Goal: Find contact information: Find contact information

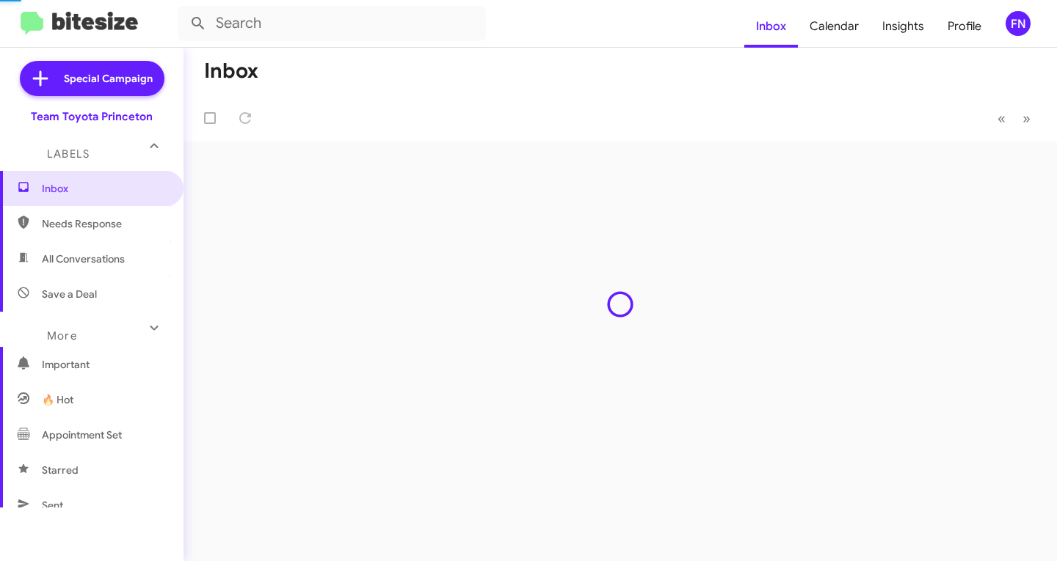
click at [98, 263] on span "All Conversations" at bounding box center [83, 259] width 83 height 15
type input "in:all-conversations"
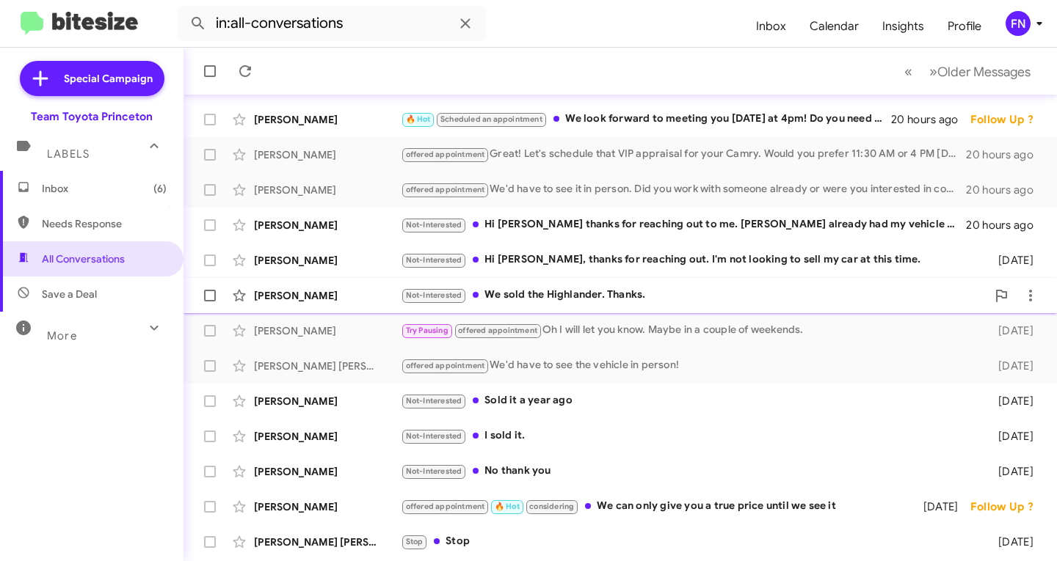
scroll to position [291, 0]
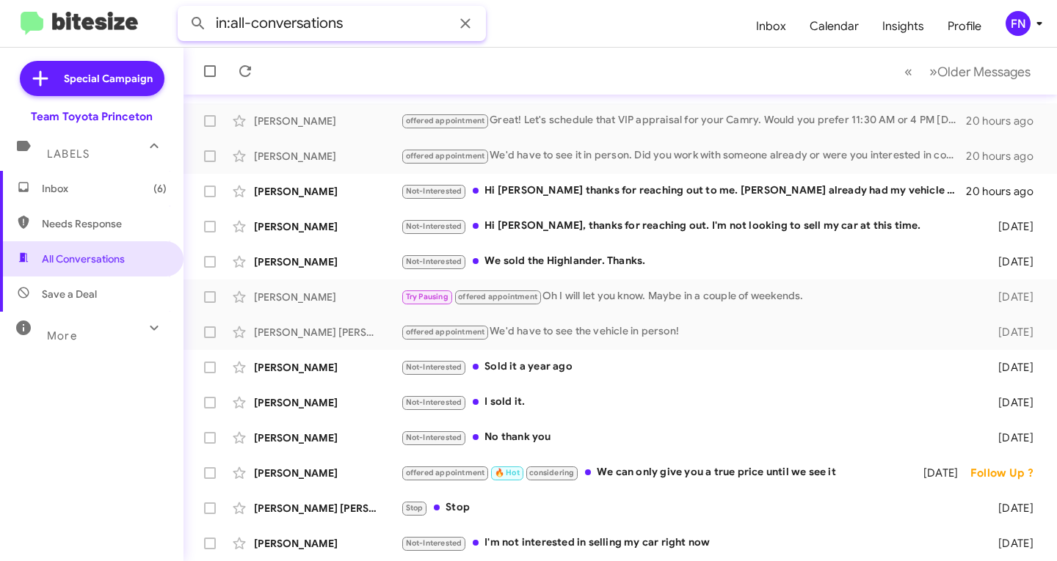
click at [355, 26] on input "in:all-conversations" at bounding box center [332, 23] width 308 height 35
click at [1018, 23] on div "FN" at bounding box center [1017, 23] width 25 height 25
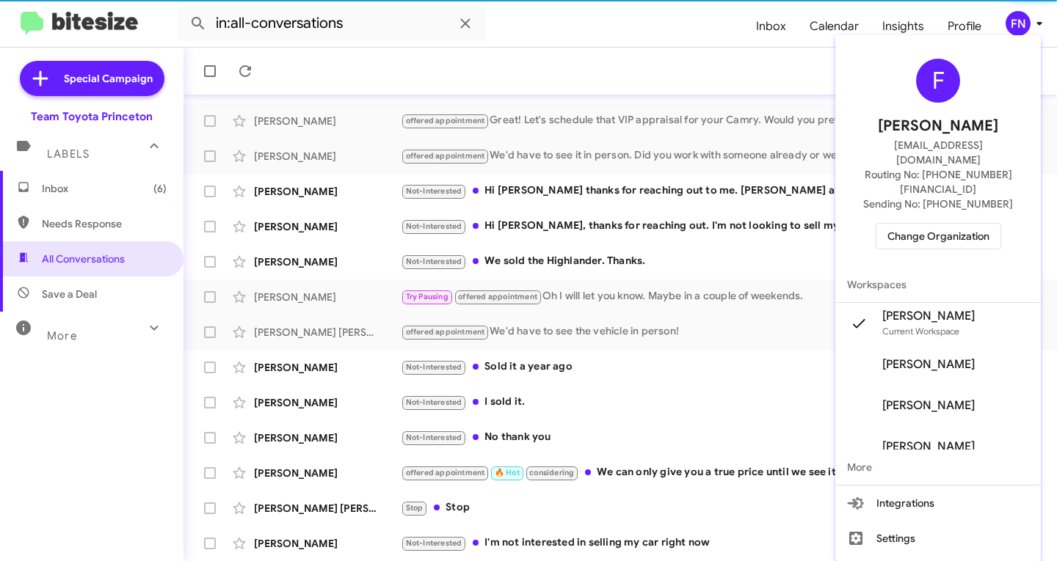
click at [933, 224] on span "Change Organization" at bounding box center [938, 236] width 102 height 25
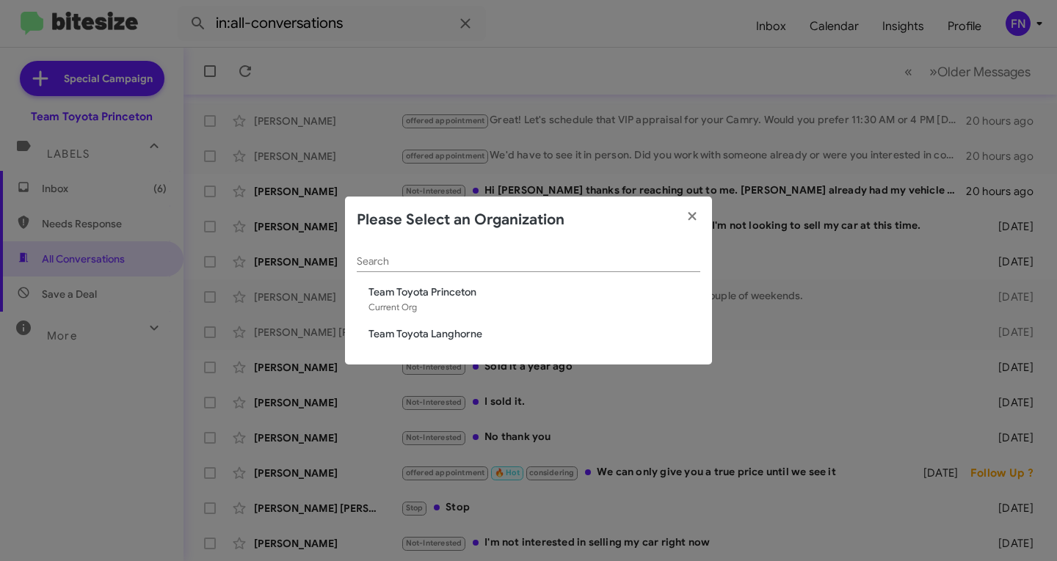
click at [464, 346] on div "Search Team Toyota Princeton Current Org Team Toyota Langhorne" at bounding box center [528, 305] width 367 height 122
click at [468, 344] on div "Search Team Toyota Princeton Current Org Team Toyota Langhorne" at bounding box center [528, 305] width 367 height 122
click at [468, 341] on span "Team Toyota Langhorne" at bounding box center [534, 334] width 332 height 15
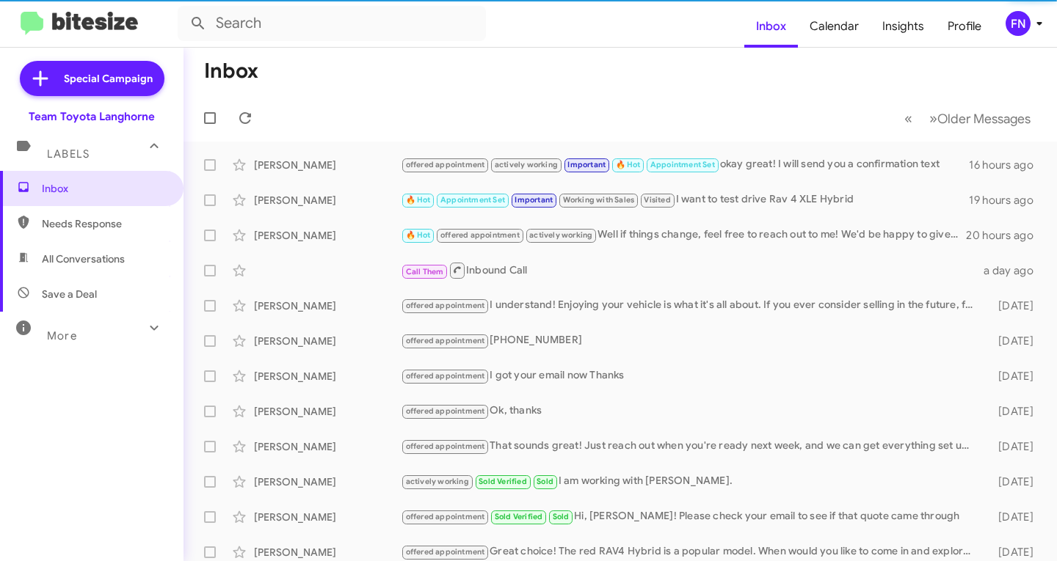
click at [108, 250] on span "All Conversations" at bounding box center [91, 258] width 183 height 35
type input "in:all-conversations"
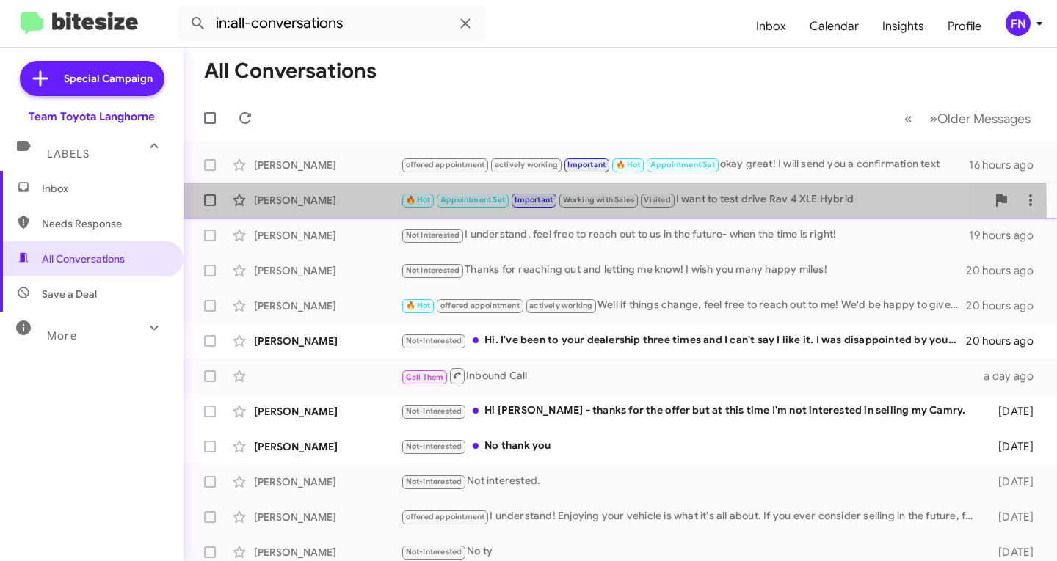
click at [356, 212] on div "[PERSON_NAME] 🔥 Hot Appointment Set Important Working with Sales Visited I want…" at bounding box center [620, 200] width 850 height 29
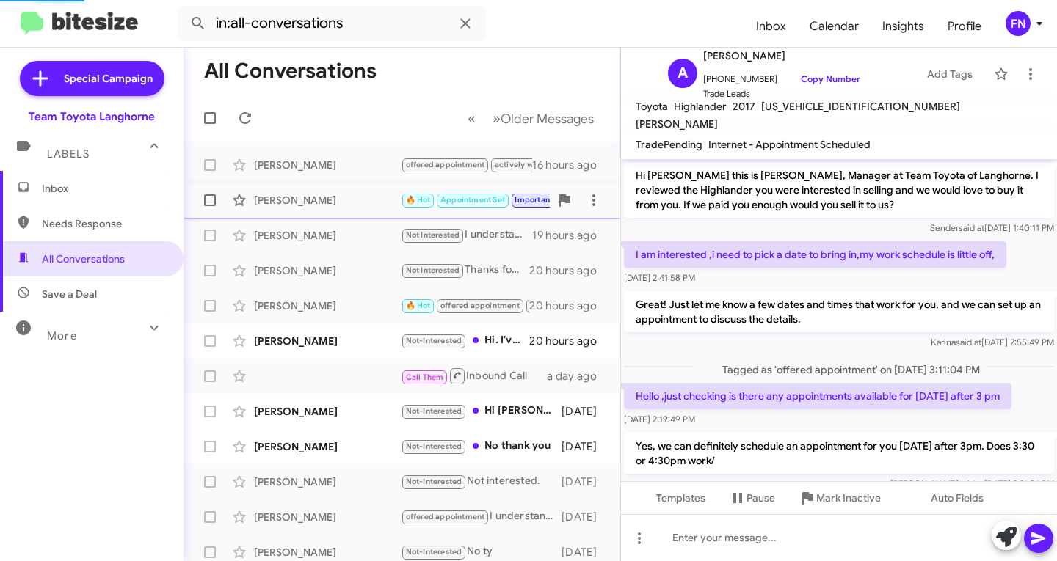
scroll to position [548, 0]
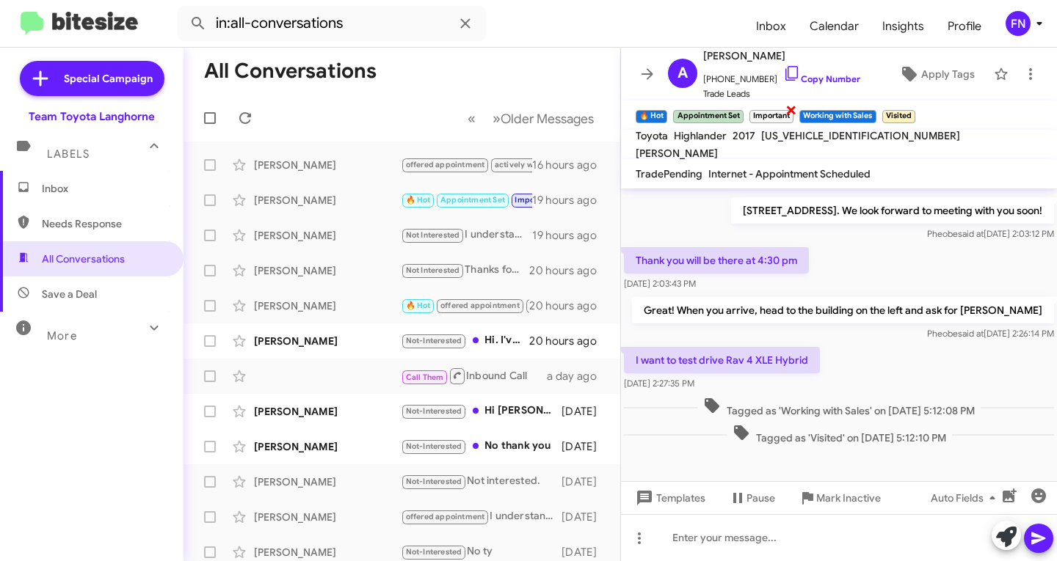
click at [794, 109] on span "×" at bounding box center [791, 110] width 12 height 18
click at [827, 110] on span "×" at bounding box center [824, 110] width 12 height 18
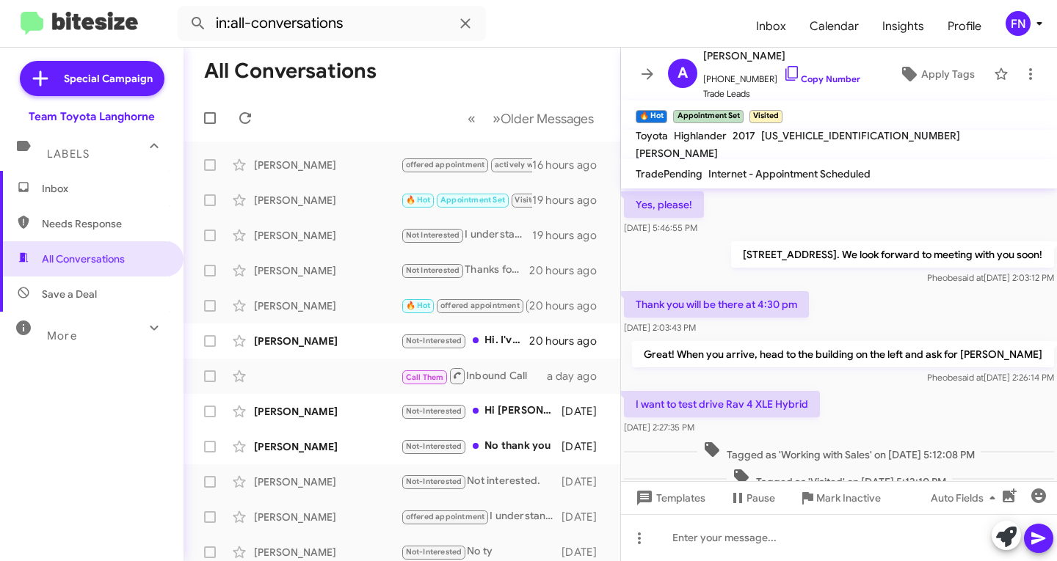
scroll to position [431, 0]
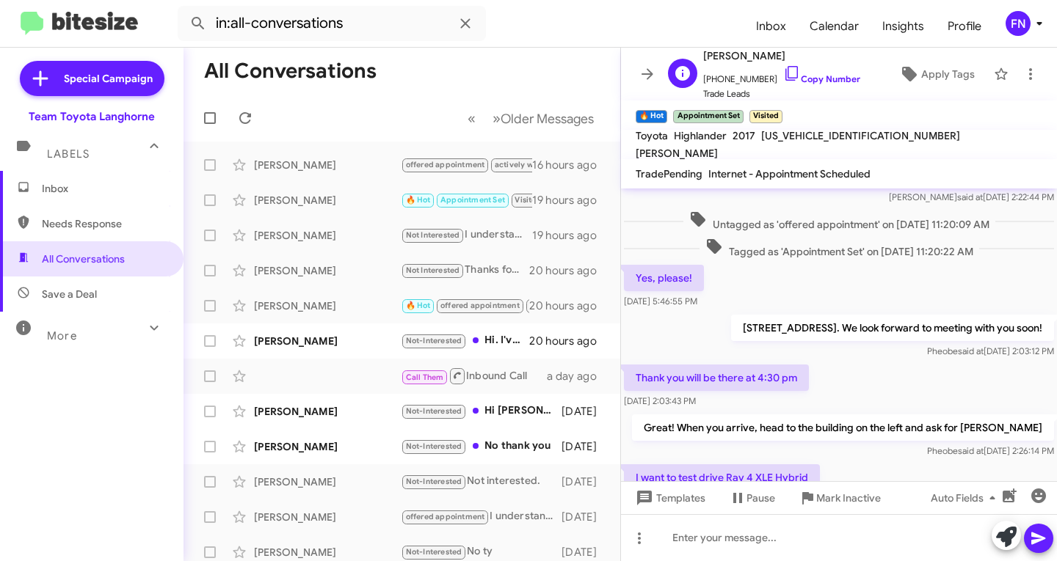
click at [820, 84] on span "[PHONE_NUMBER] Copy Number" at bounding box center [781, 76] width 157 height 22
click at [787, 73] on link "Copy Number" at bounding box center [821, 78] width 77 height 11
copy link "Number"
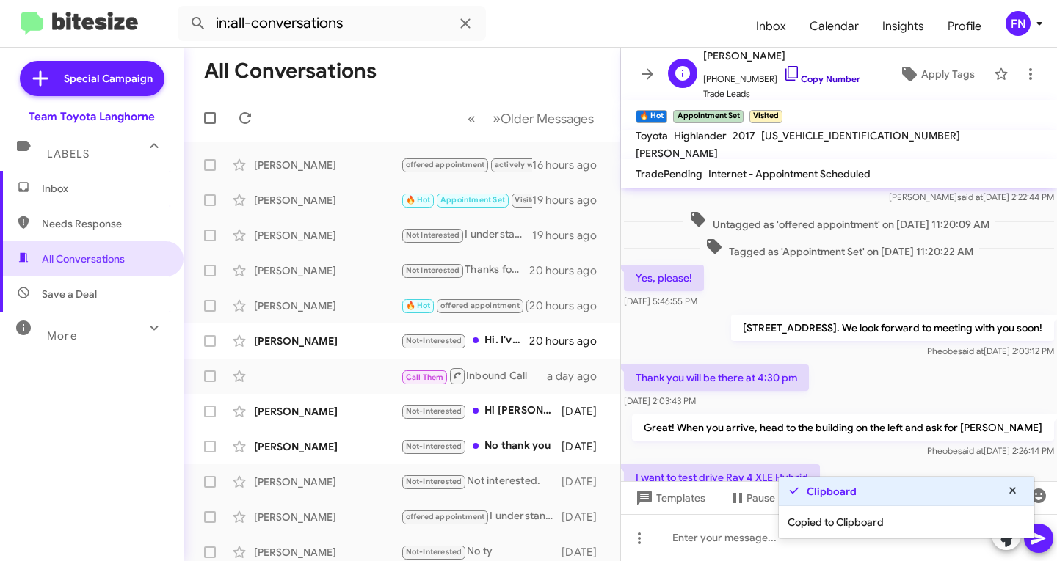
click at [787, 73] on link "Copy Number" at bounding box center [821, 78] width 77 height 11
